Goal: Information Seeking & Learning: Check status

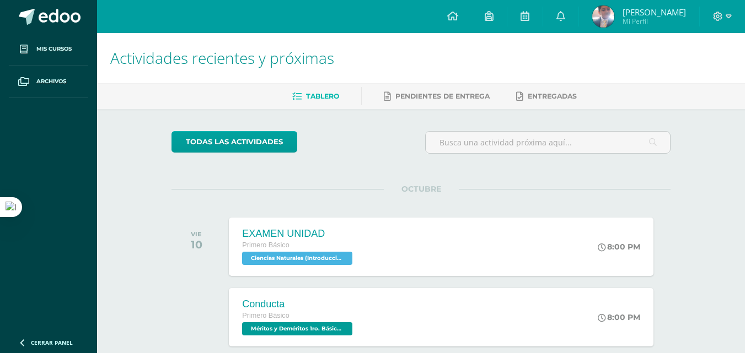
click at [614, 12] on img at bounding box center [603, 17] width 22 height 22
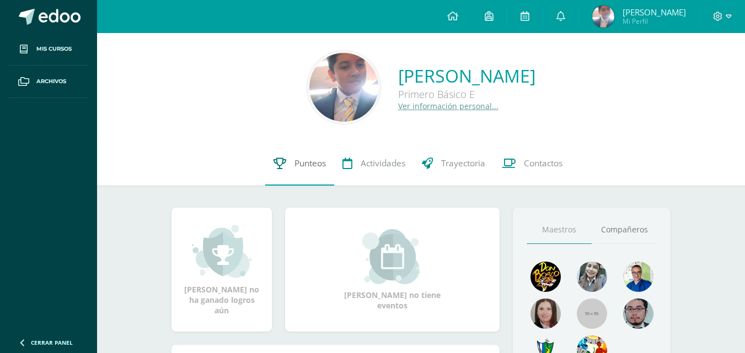
click at [312, 167] on span "Punteos" at bounding box center [309, 164] width 31 height 12
